Goal: Transaction & Acquisition: Purchase product/service

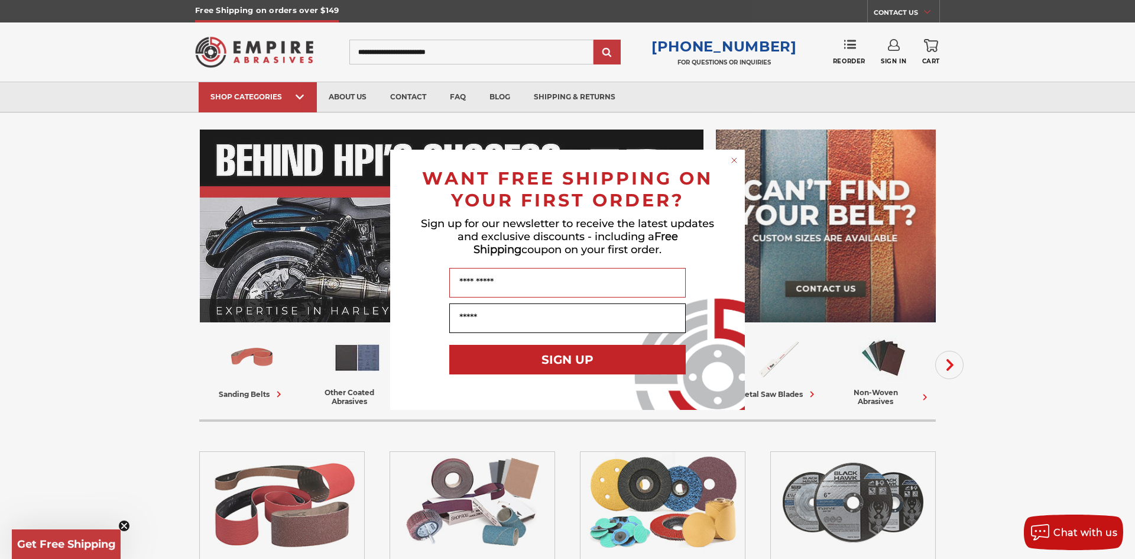
click at [481, 316] on input "Your Email" at bounding box center [567, 318] width 236 height 30
type input "**********"
click at [585, 365] on button "SIGN UP" at bounding box center [567, 360] width 236 height 30
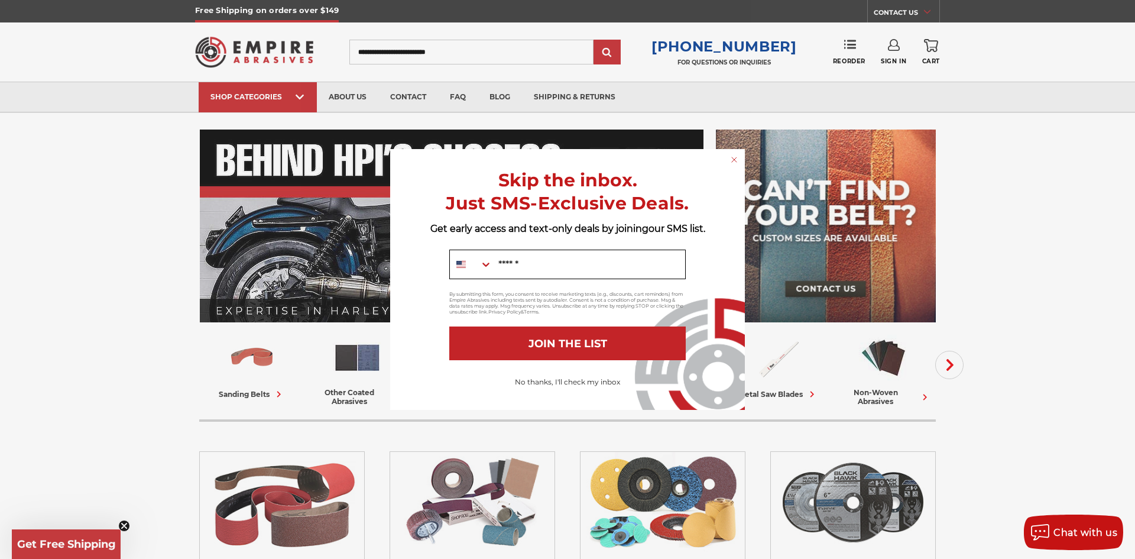
click at [544, 252] on input "Mobile" at bounding box center [588, 264] width 193 height 28
click at [728, 162] on icon "Close dialog" at bounding box center [734, 160] width 12 height 12
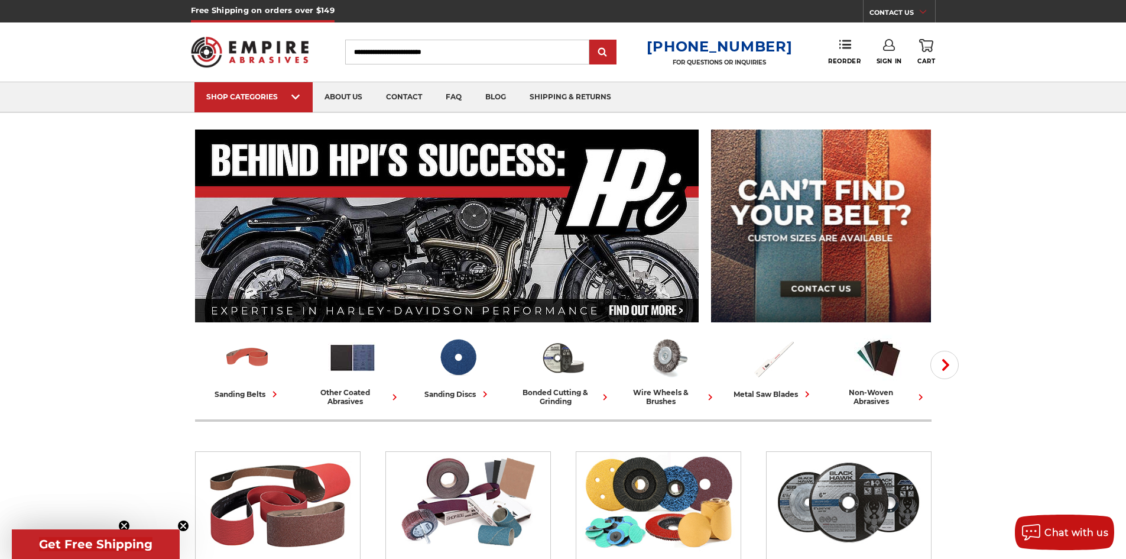
drag, startPoint x: 890, startPoint y: 33, endPoint x: 884, endPoint y: 50, distance: 18.9
click at [890, 33] on div "Toggle menu Menu Search [PHONE_NUMBER] FOR QUESTIONS OR INQUIRIES Phone Reorder…" at bounding box center [563, 51] width 745 height 59
click at [884, 52] on link "Sign In" at bounding box center [889, 52] width 25 height 26
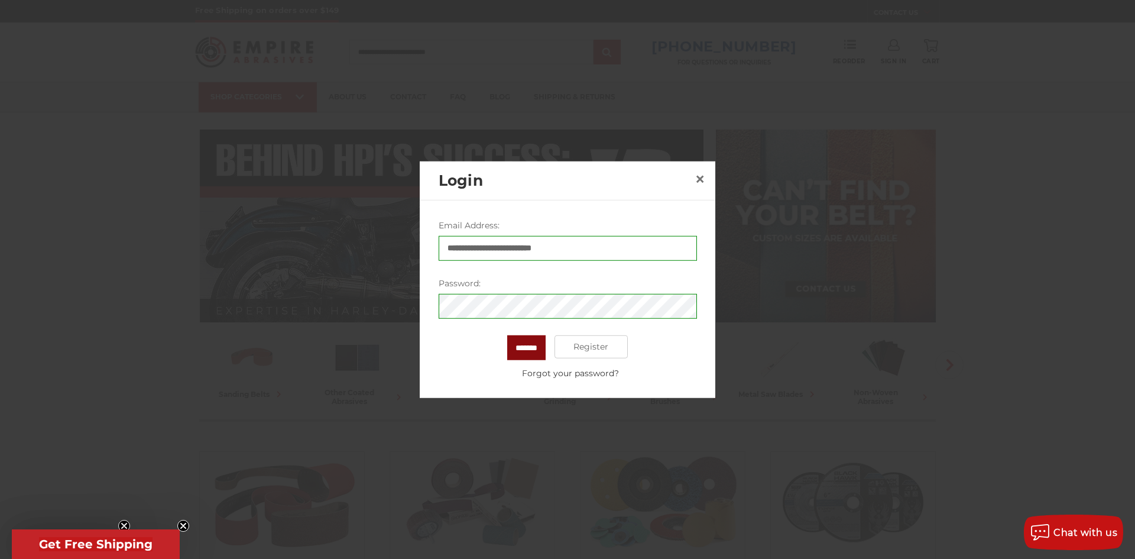
click at [522, 339] on input "*******" at bounding box center [526, 347] width 38 height 25
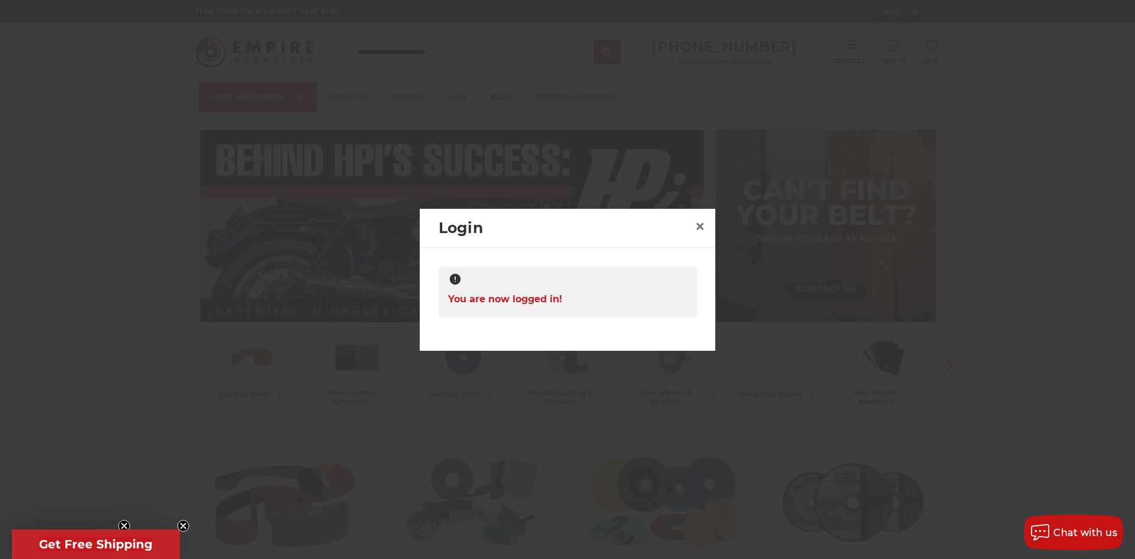
click at [804, 81] on div at bounding box center [567, 279] width 1135 height 559
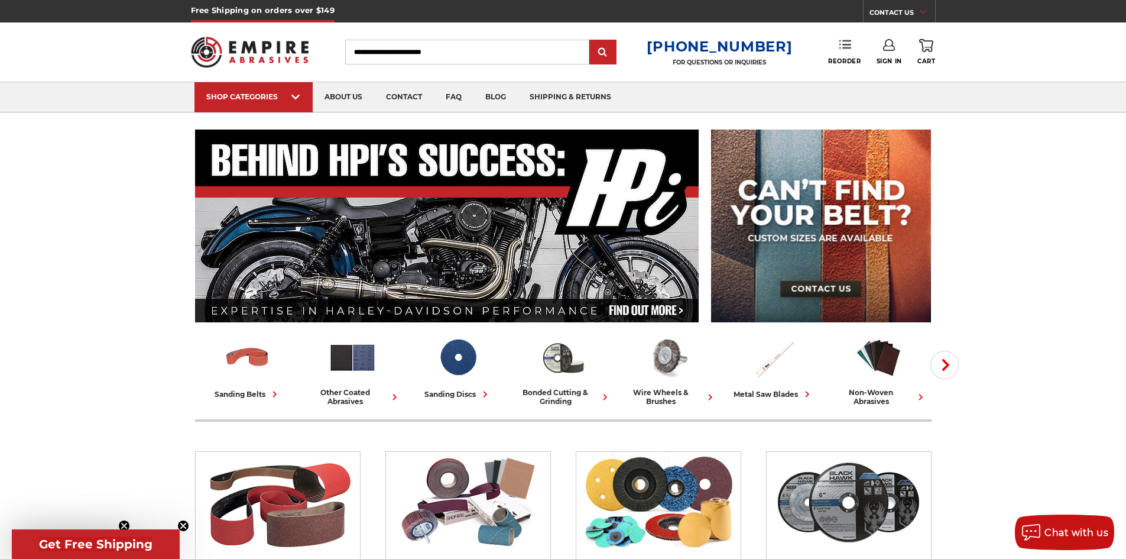
click at [833, 50] on link "Reorder" at bounding box center [844, 51] width 33 height 25
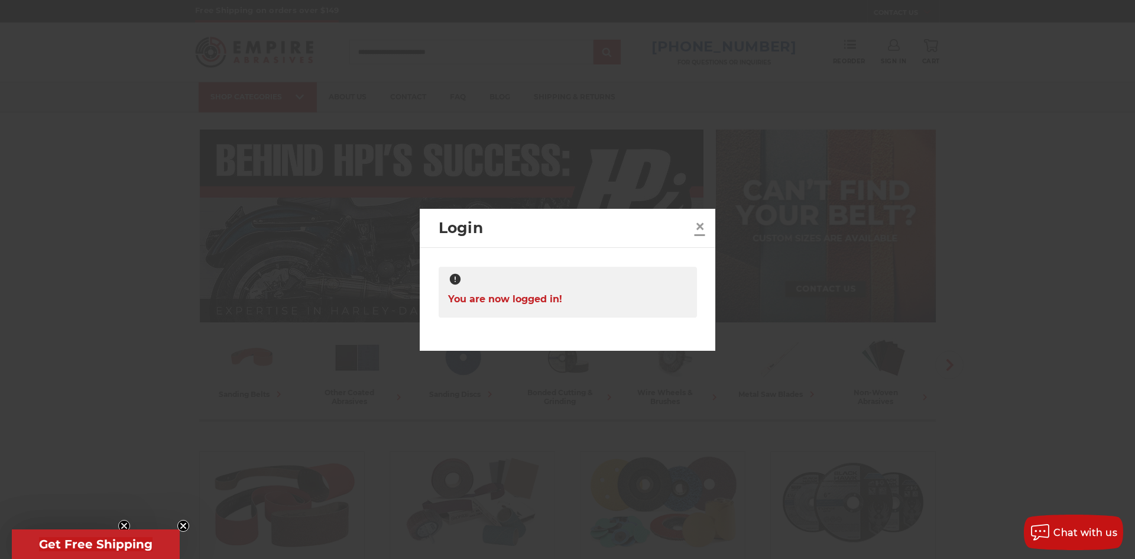
click at [705, 226] on link "×" at bounding box center [699, 226] width 19 height 19
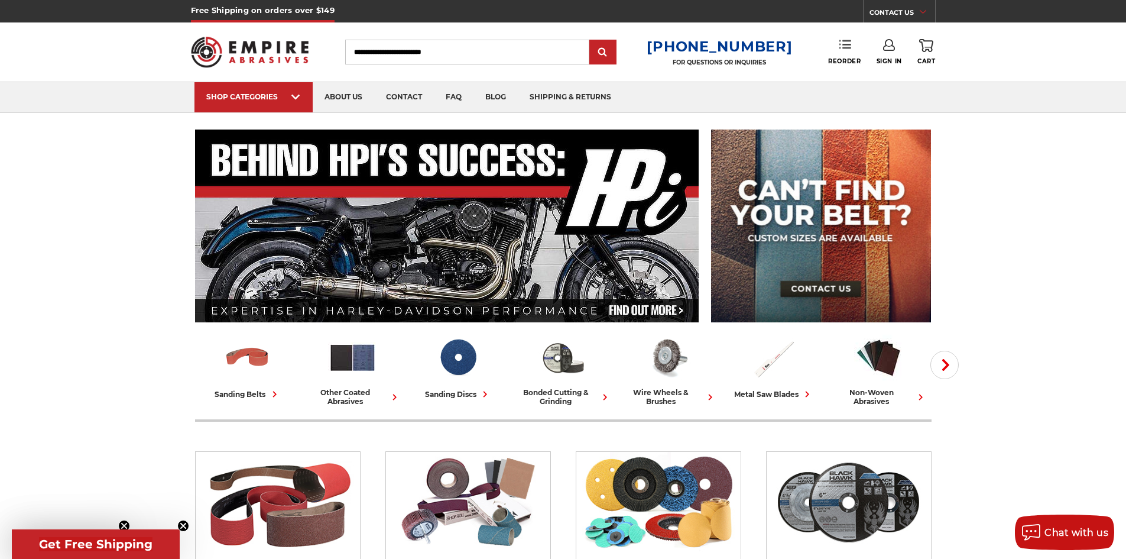
click at [841, 50] on icon at bounding box center [845, 44] width 12 height 12
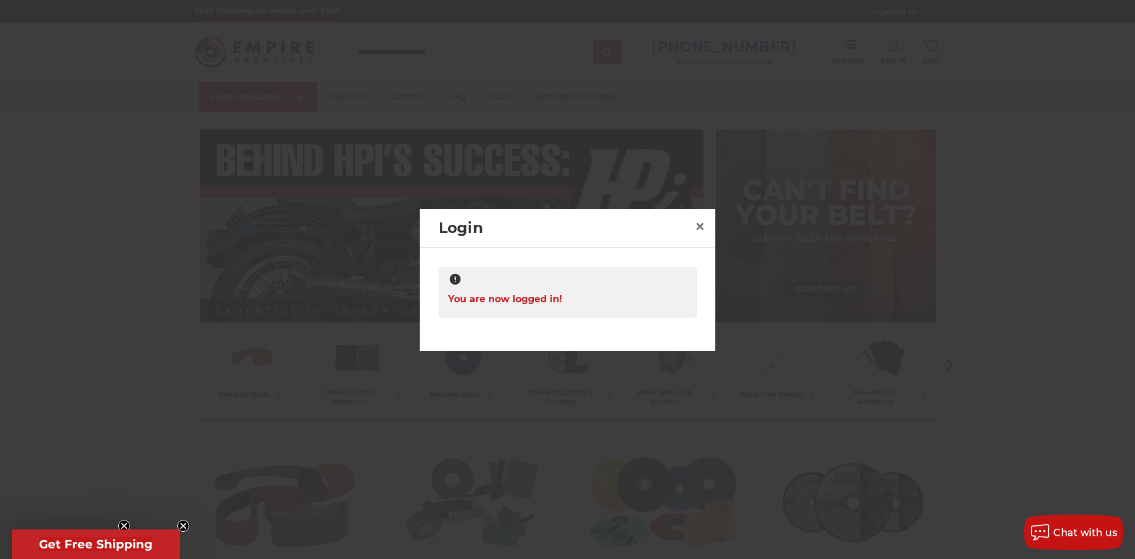
click at [563, 313] on div "You are now logged in!" at bounding box center [568, 292] width 258 height 51
click at [578, 285] on div at bounding box center [567, 280] width 239 height 15
click at [699, 230] on span "×" at bounding box center [700, 226] width 11 height 23
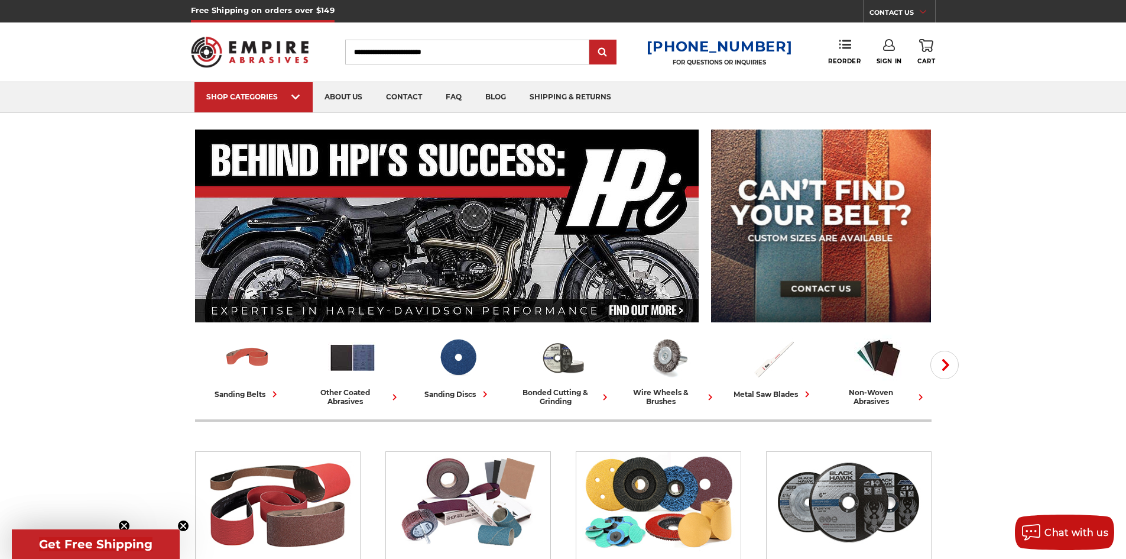
click at [891, 54] on link "Sign In" at bounding box center [889, 52] width 25 height 26
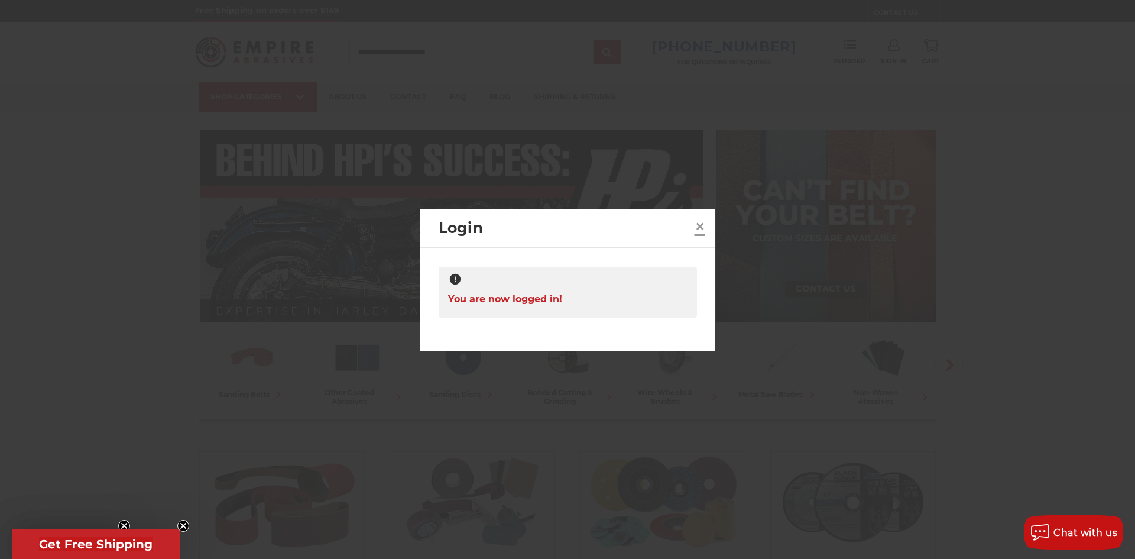
click at [705, 221] on span "×" at bounding box center [700, 226] width 11 height 23
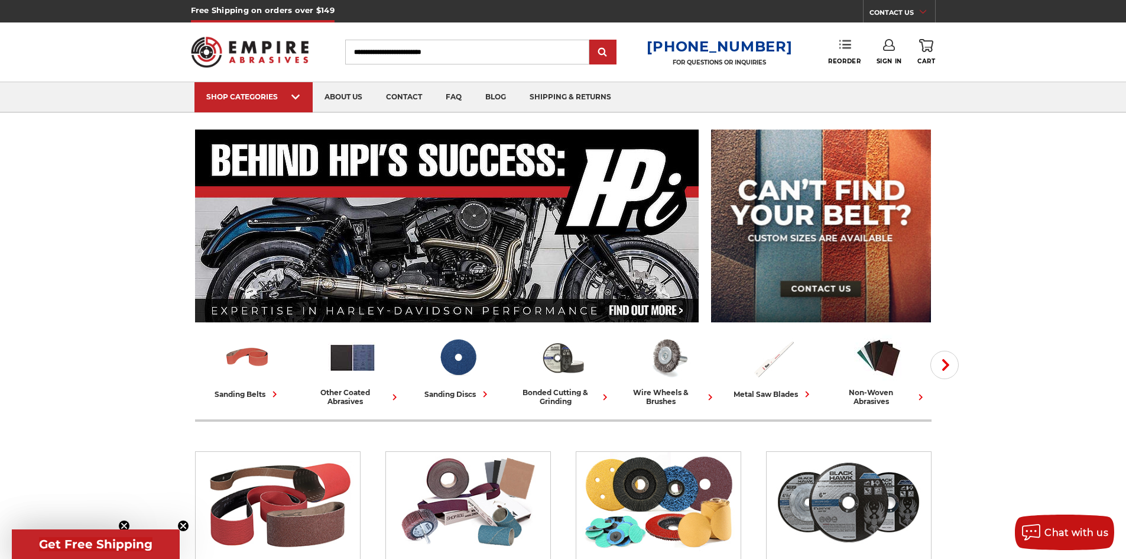
click at [839, 56] on link "Reorder" at bounding box center [844, 51] width 33 height 25
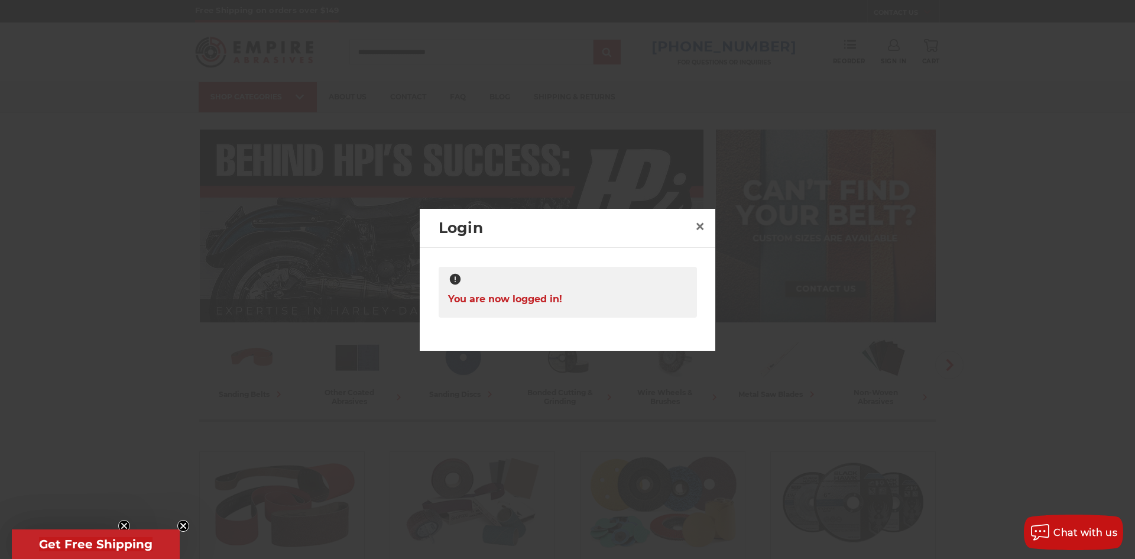
click at [521, 293] on span "You are now logged in!" at bounding box center [505, 298] width 114 height 23
click at [468, 307] on span "You are now logged in!" at bounding box center [505, 298] width 114 height 23
drag, startPoint x: 537, startPoint y: 307, endPoint x: 741, endPoint y: 271, distance: 207.0
click at [544, 307] on span "You are now logged in!" at bounding box center [505, 298] width 114 height 23
click at [698, 227] on span "×" at bounding box center [700, 226] width 11 height 23
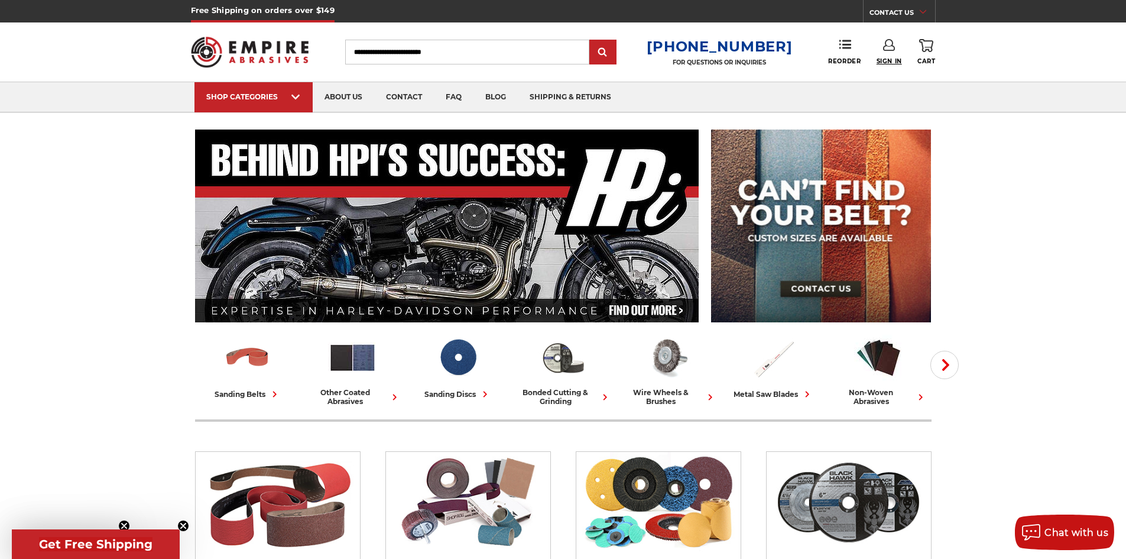
click at [891, 57] on span "Sign In" at bounding box center [889, 61] width 25 height 8
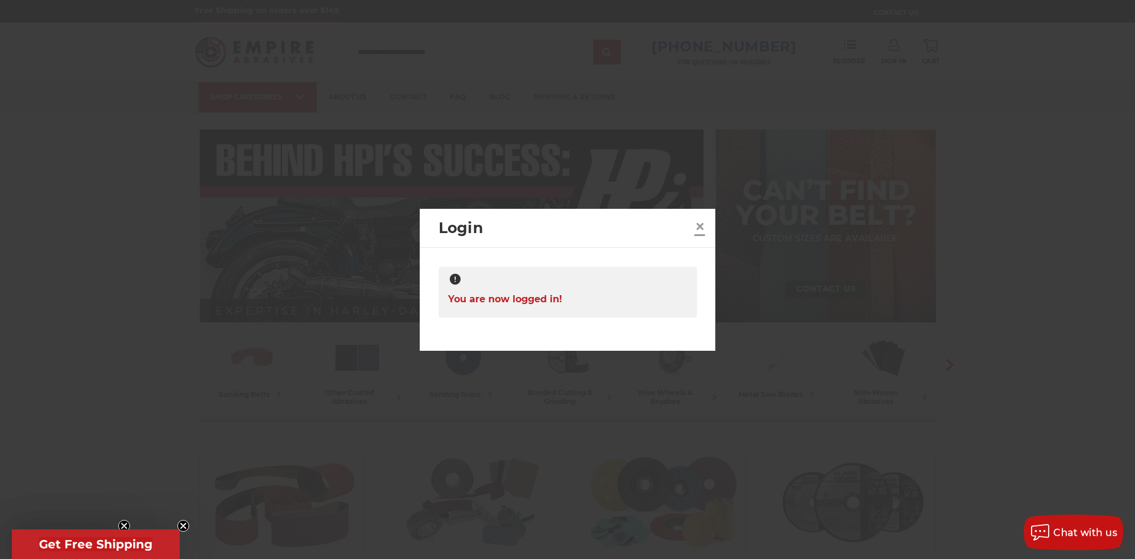
click at [704, 224] on span "×" at bounding box center [700, 226] width 11 height 23
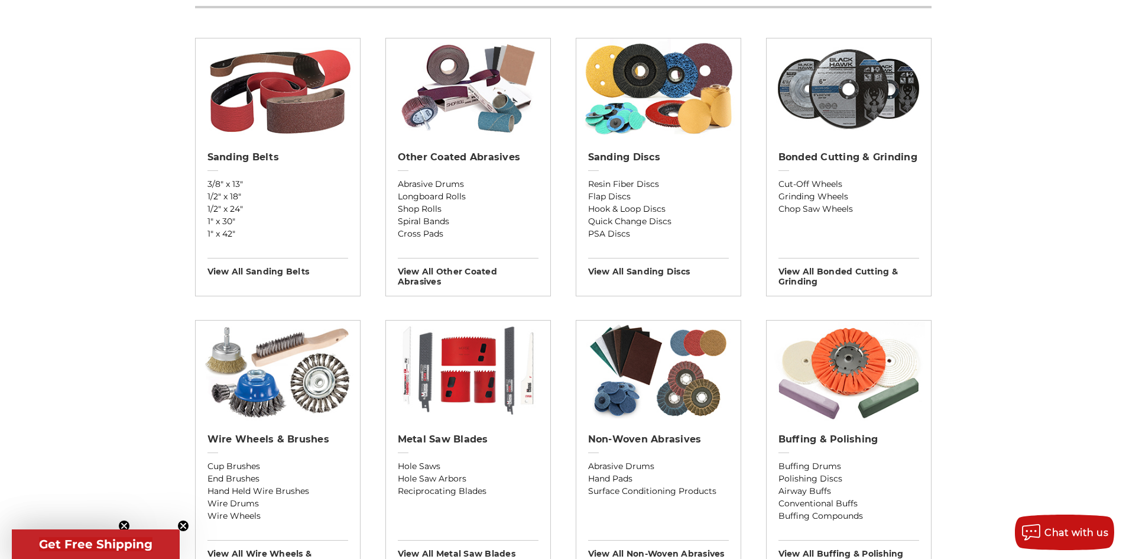
scroll to position [414, 0]
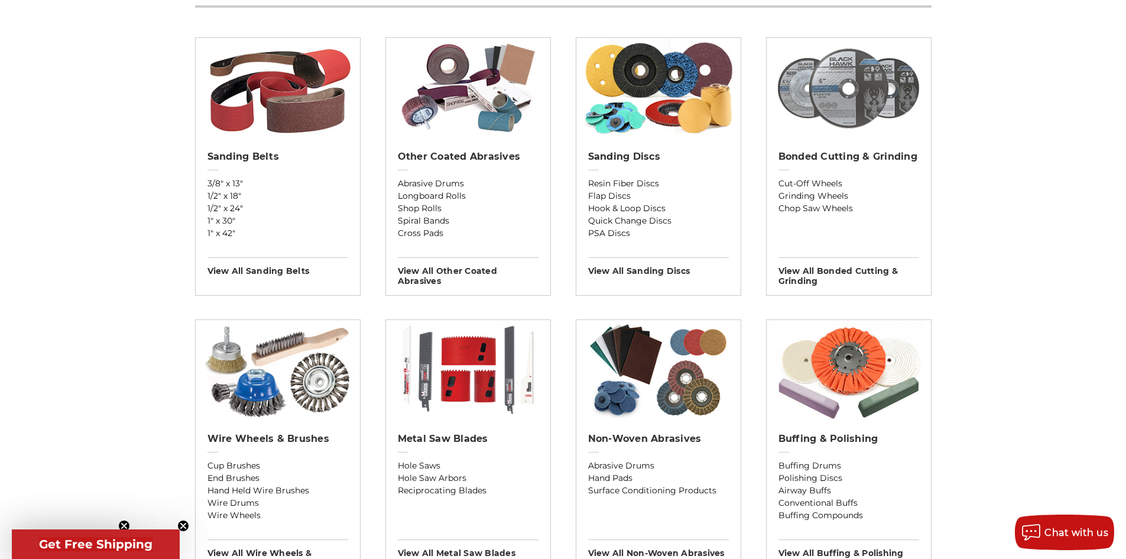
click at [877, 111] on img at bounding box center [848, 88] width 153 height 100
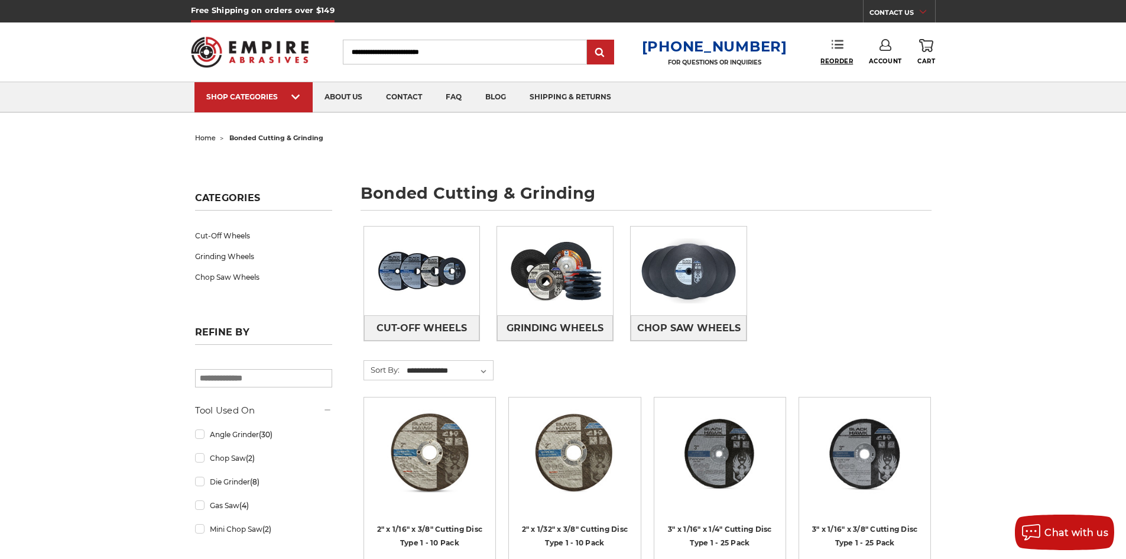
click at [837, 61] on span "Reorder" at bounding box center [836, 61] width 33 height 8
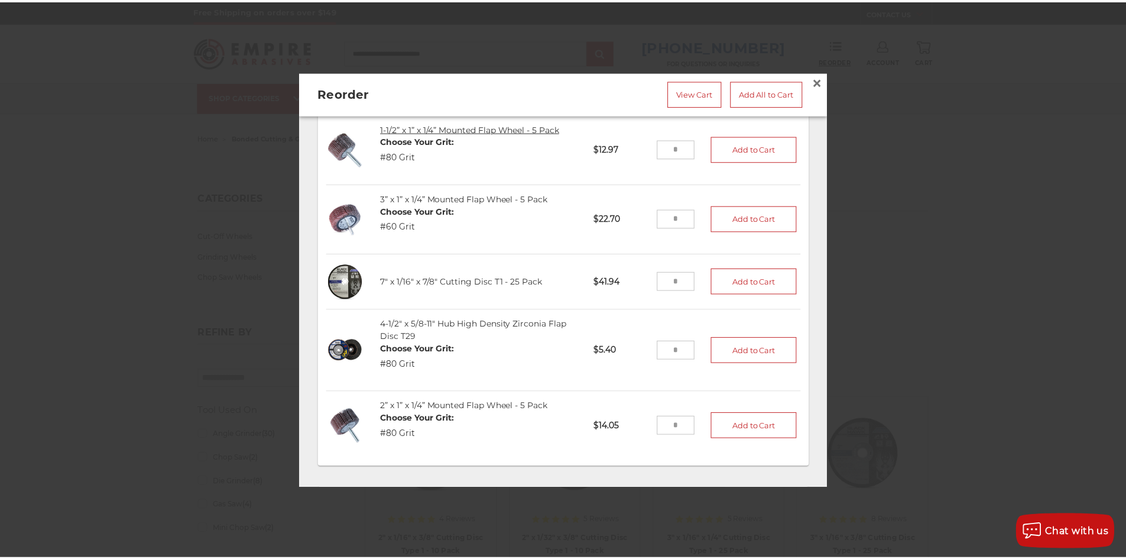
scroll to position [177, 0]
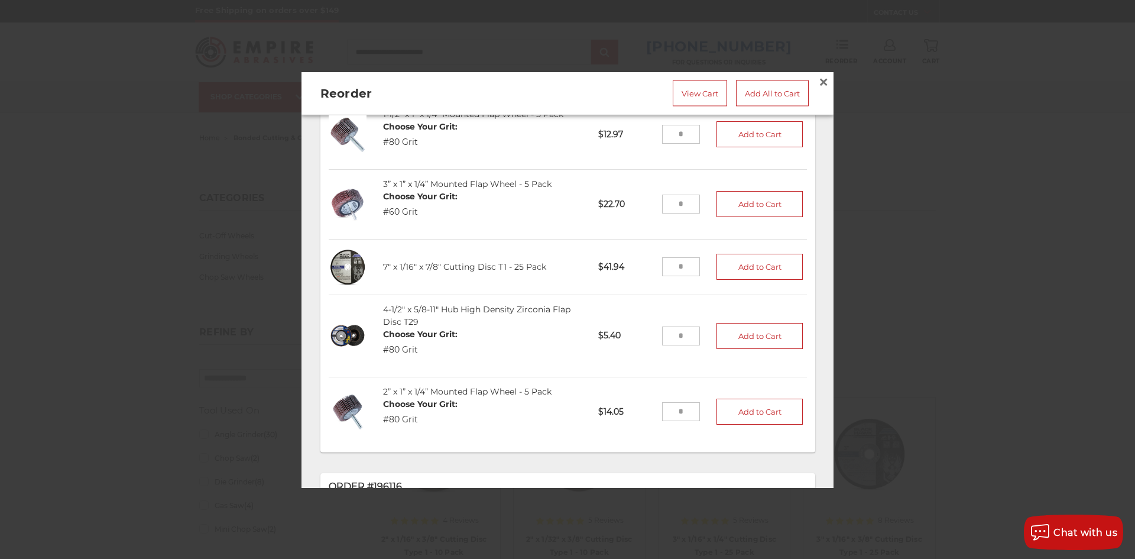
click at [674, 258] on input "tel" at bounding box center [681, 267] width 38 height 19
type input "*"
click at [721, 266] on button "Add to Cart" at bounding box center [759, 267] width 86 height 26
click at [673, 332] on input "tel" at bounding box center [681, 335] width 38 height 19
type input "**"
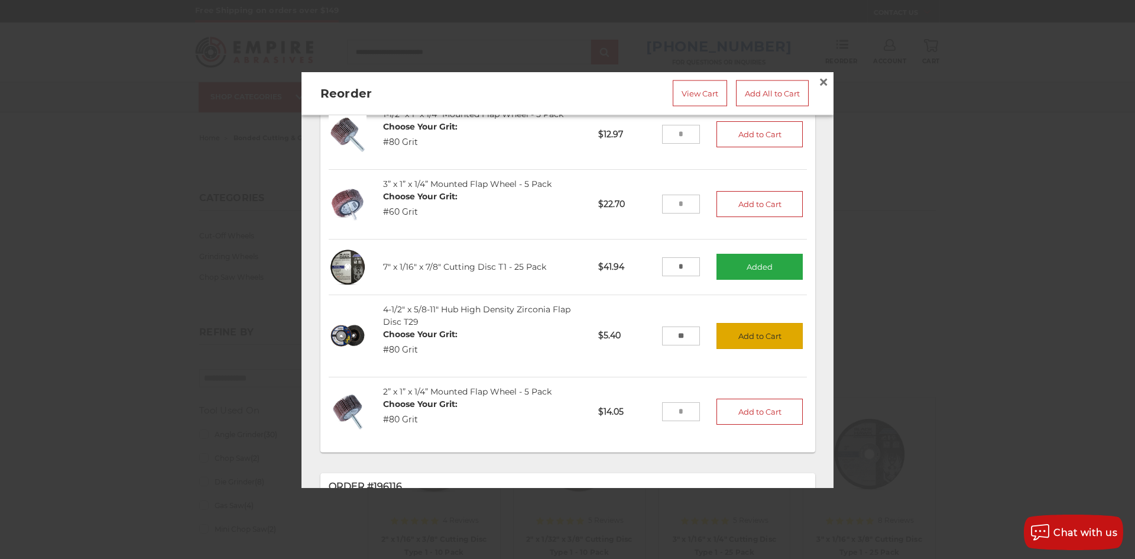
click at [748, 328] on button "Add to Cart" at bounding box center [759, 336] width 86 height 26
click at [818, 84] on span "×" at bounding box center [823, 81] width 11 height 23
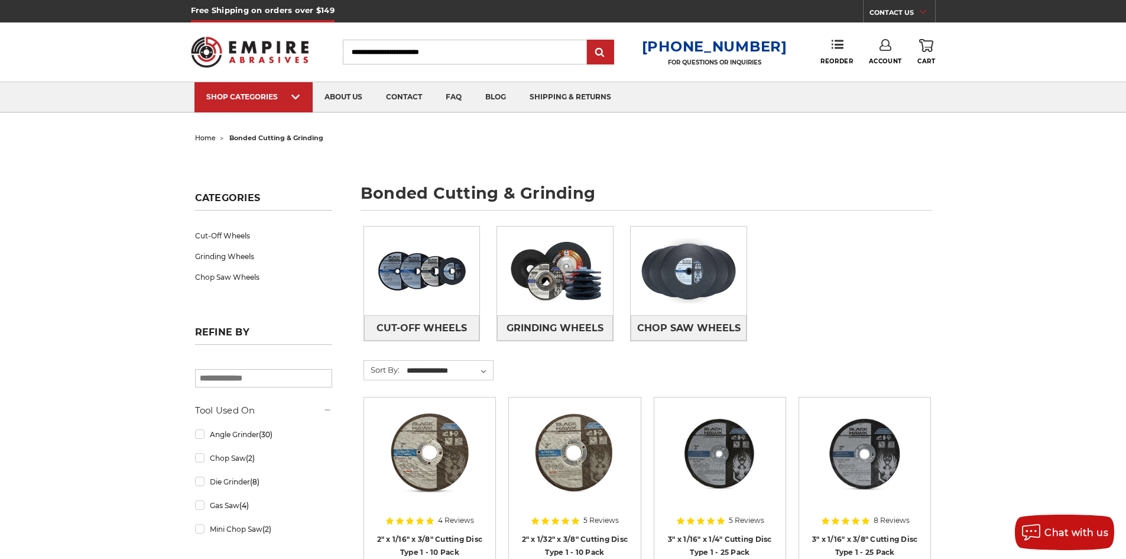
click at [919, 52] on link "0 Cart" at bounding box center [926, 52] width 18 height 26
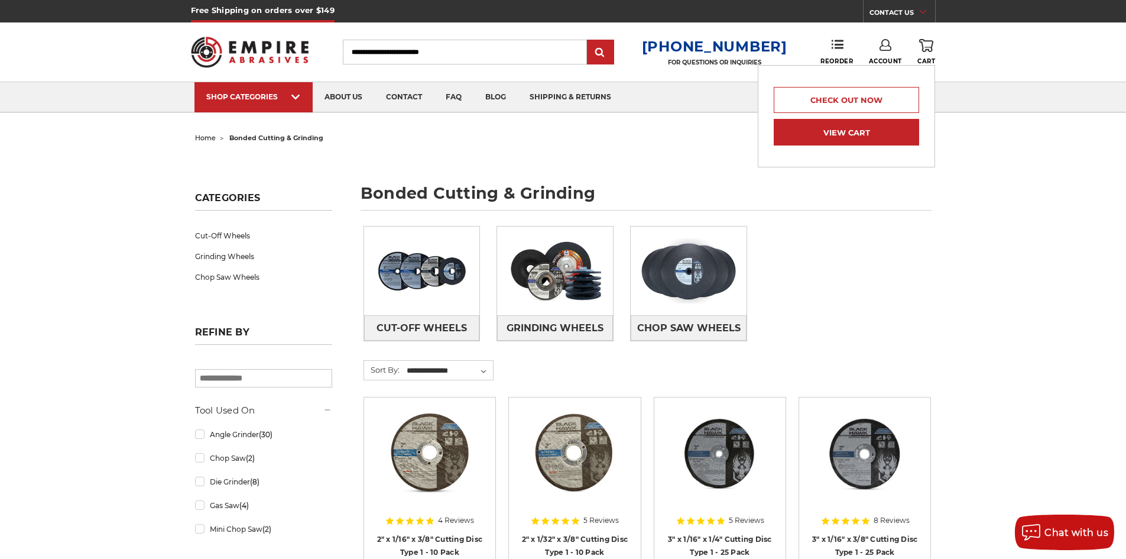
click at [848, 130] on link "View Cart" at bounding box center [846, 132] width 145 height 27
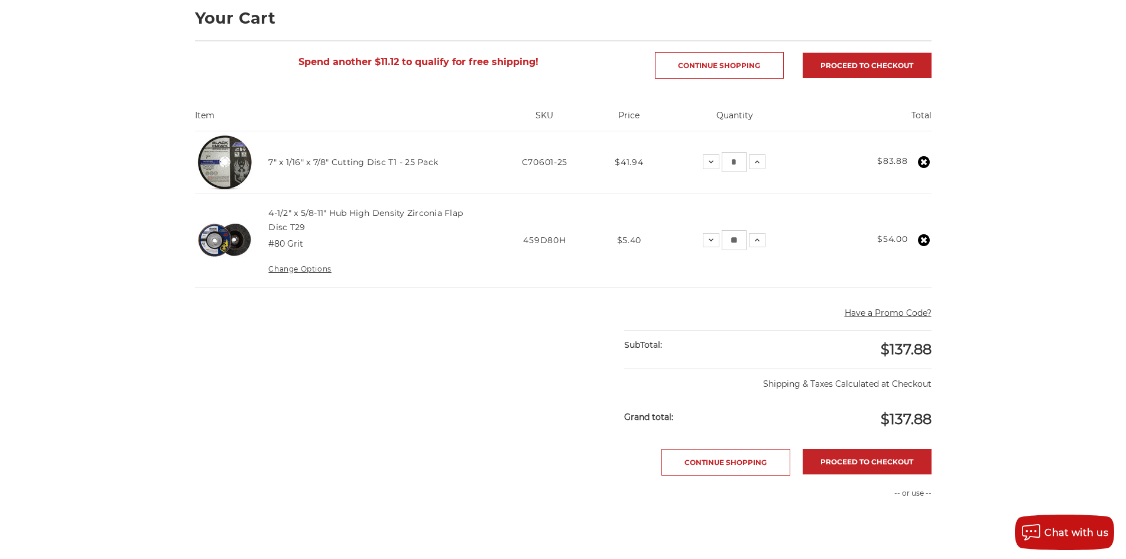
scroll to position [296, 0]
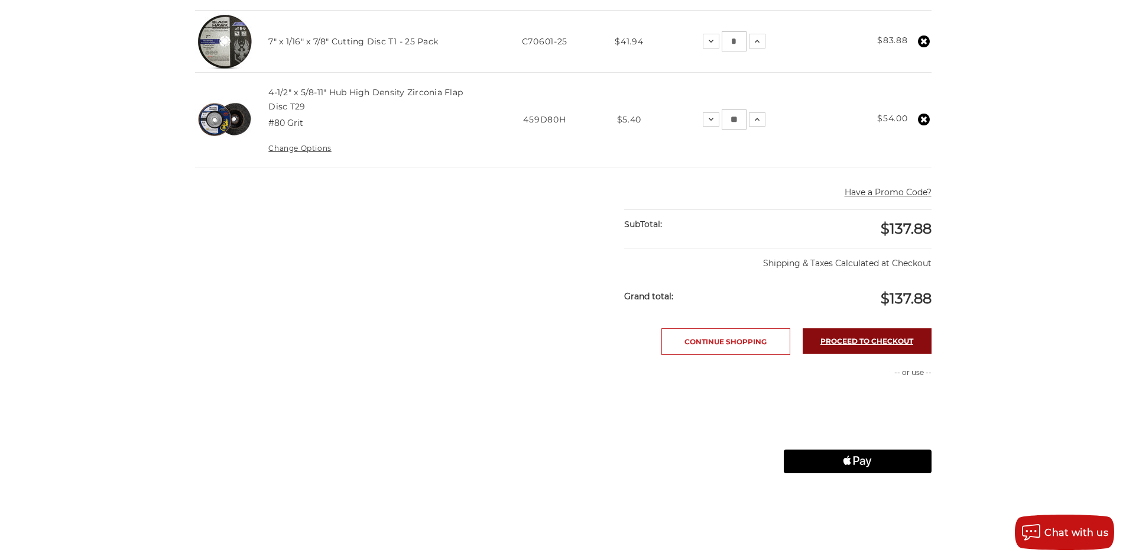
click at [862, 345] on link "Proceed to checkout" at bounding box center [867, 340] width 129 height 25
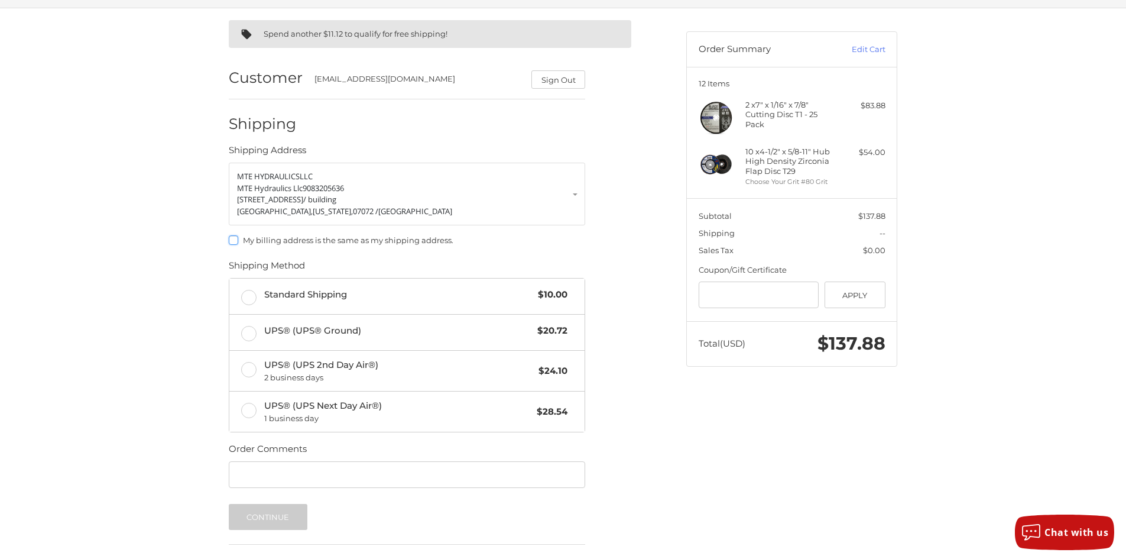
scroll to position [118, 0]
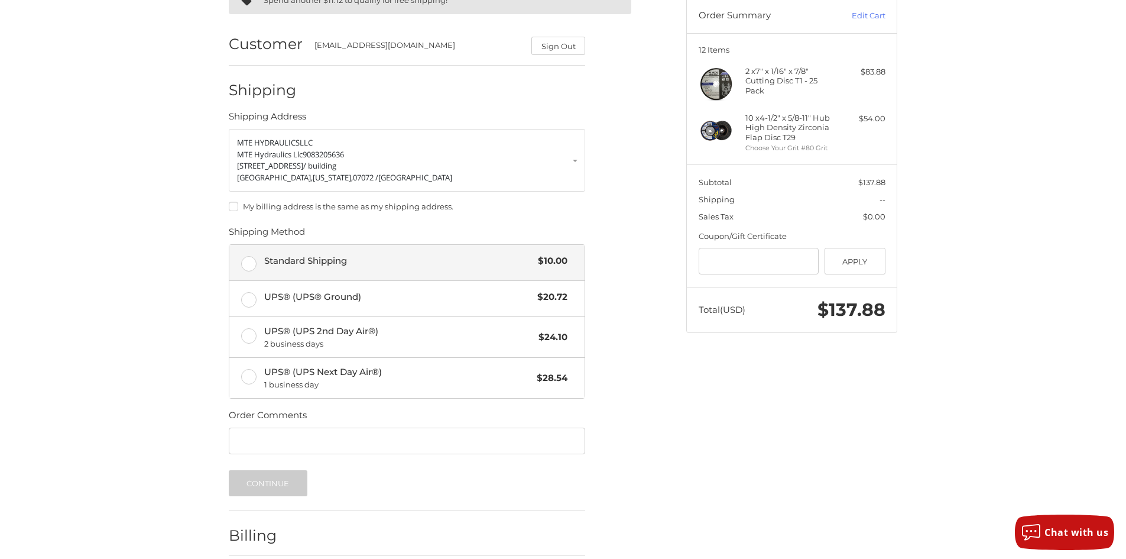
click at [273, 264] on span "Standard Shipping" at bounding box center [398, 261] width 268 height 14
click at [277, 478] on button "Continue" at bounding box center [268, 483] width 79 height 26
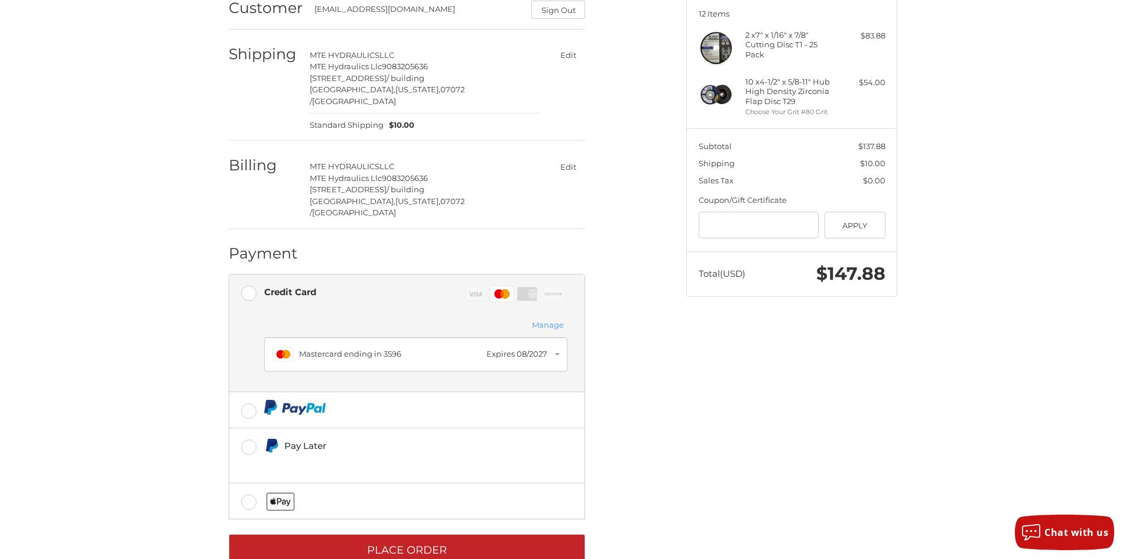
scroll to position [165, 0]
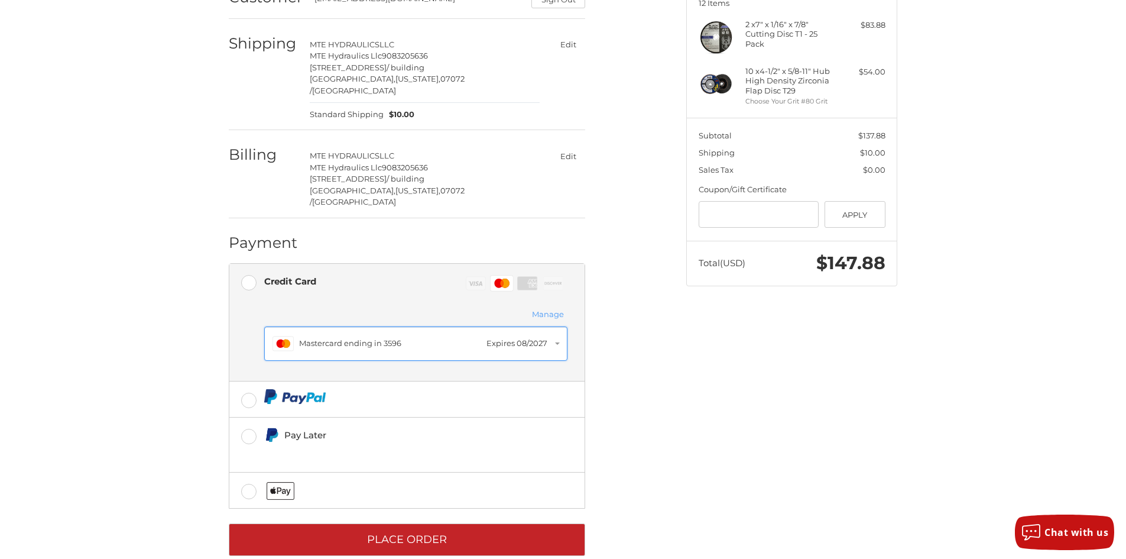
click at [528, 338] on div "Expires 08/2027" at bounding box center [516, 344] width 61 height 12
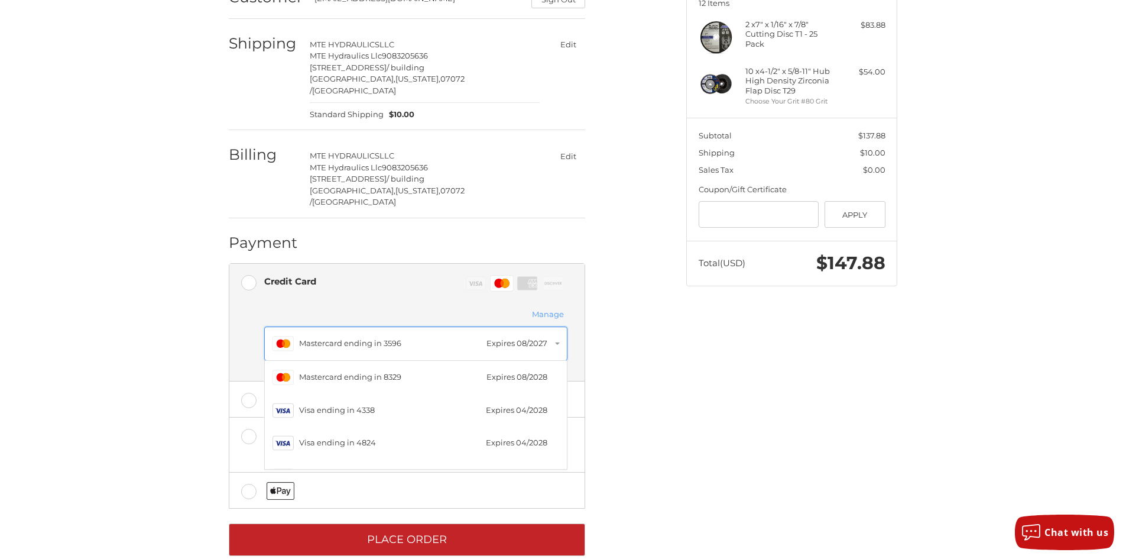
click at [420, 338] on div "Mastercard ending in 3596" at bounding box center [389, 344] width 181 height 12
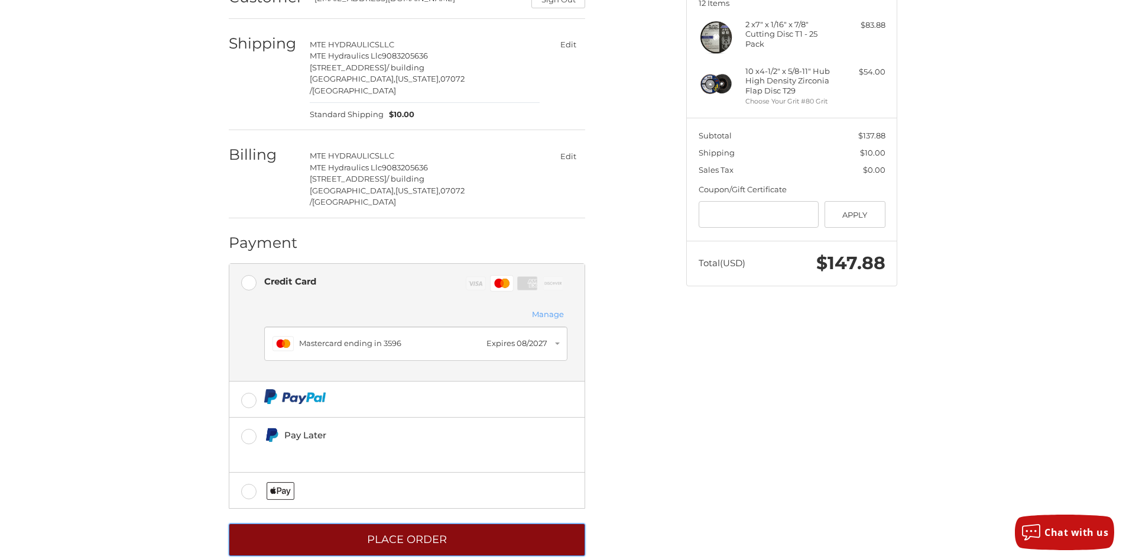
click at [387, 523] on button "Place Order" at bounding box center [407, 539] width 356 height 33
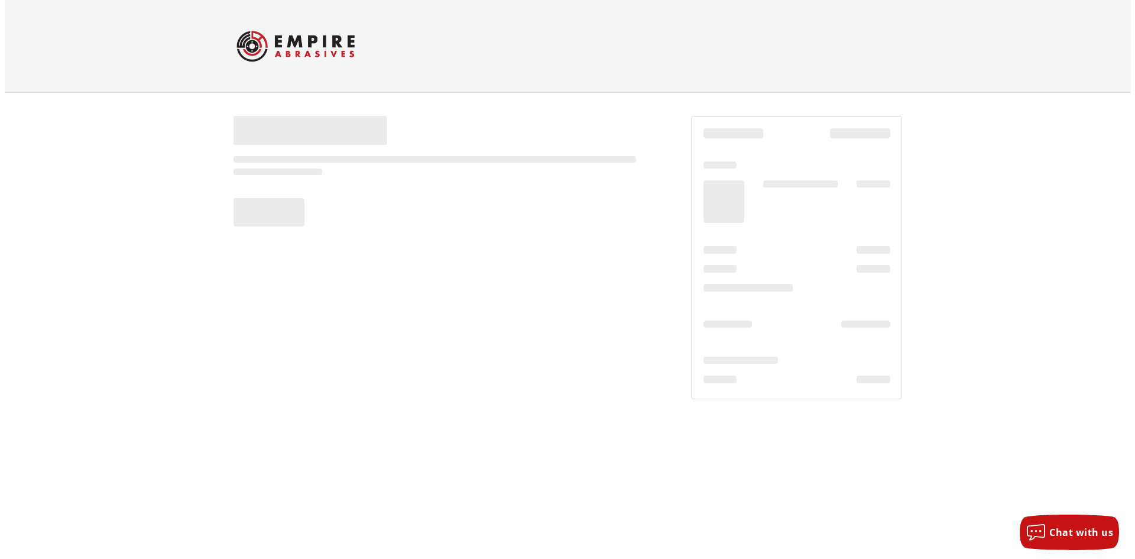
scroll to position [0, 0]
